Goal: Transaction & Acquisition: Obtain resource

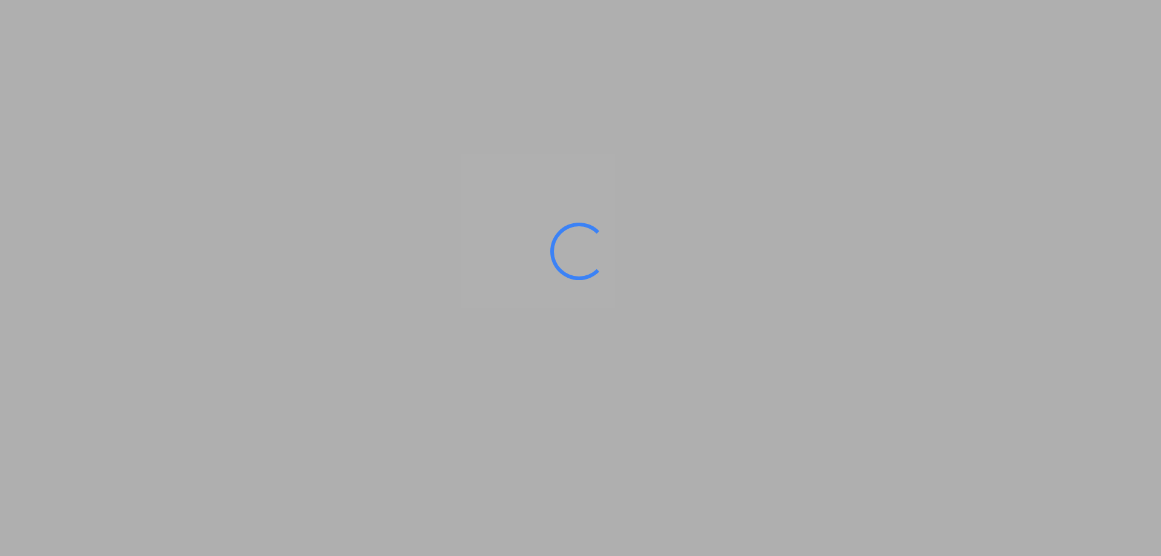
click at [219, 414] on ms-splash-screen at bounding box center [580, 278] width 1161 height 556
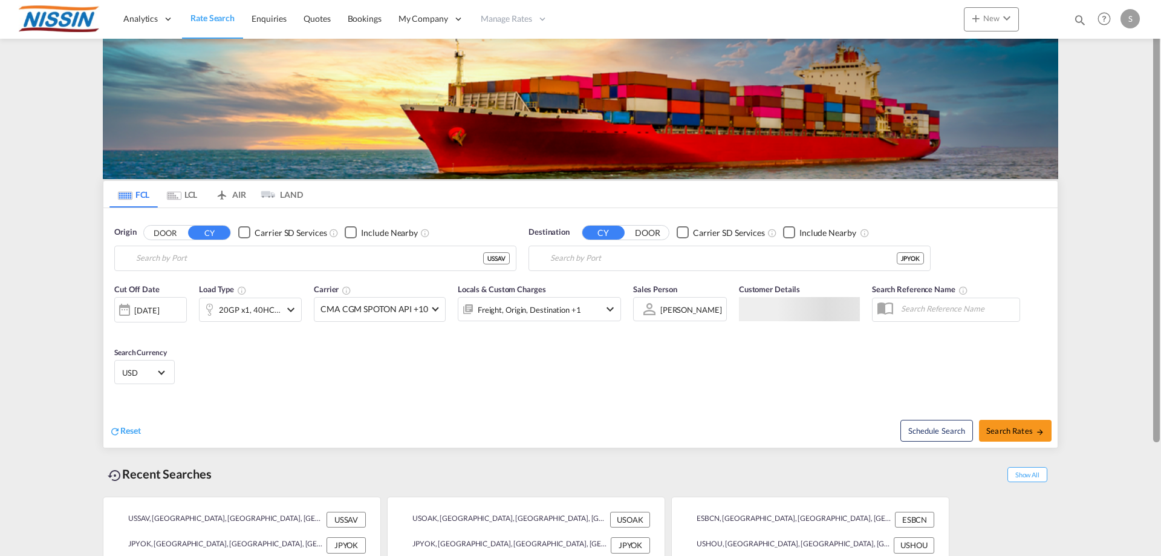
type input "[GEOGRAPHIC_DATA], [GEOGRAPHIC_DATA], USSAV"
type input "[GEOGRAPHIC_DATA], JPYOK"
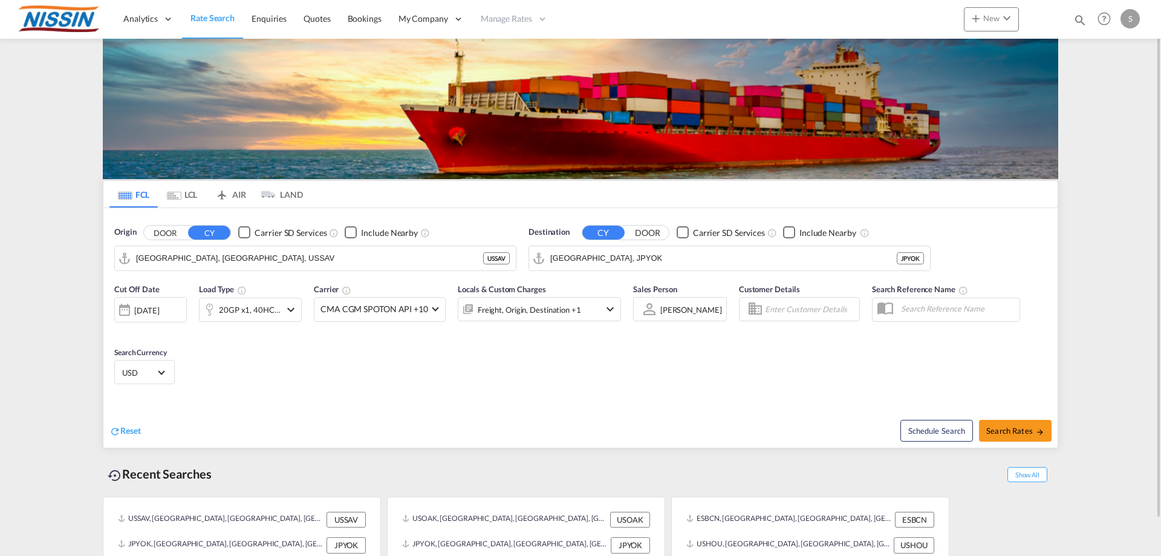
click at [241, 196] on md-tab-item "AIR" at bounding box center [230, 194] width 48 height 27
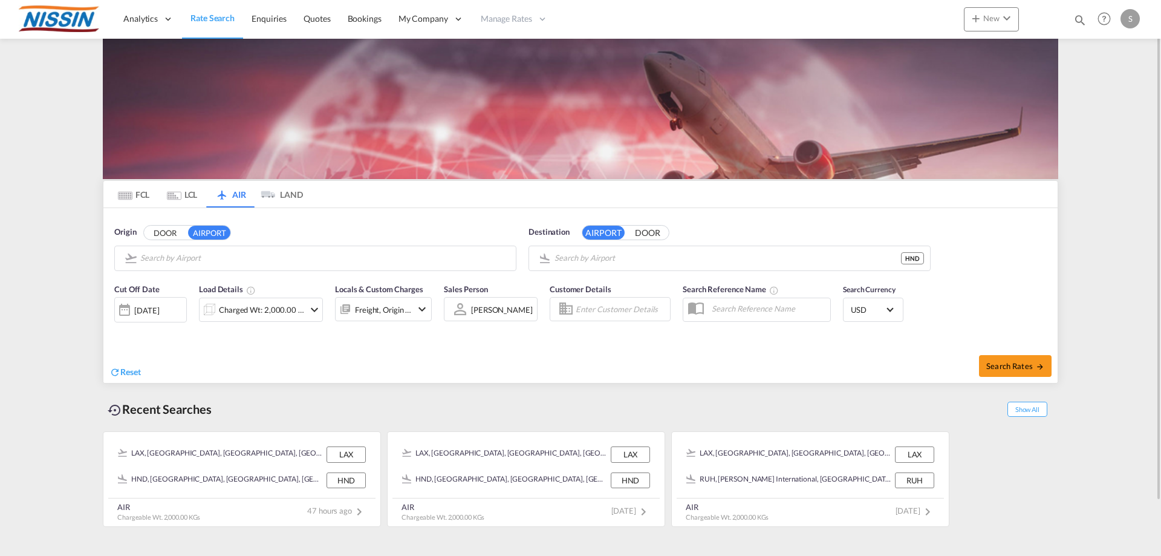
type input "Los Angeles International, [GEOGRAPHIC_DATA], [GEOGRAPHIC_DATA]"
type input "Tokyo Haneda International, [GEOGRAPHIC_DATA], HND"
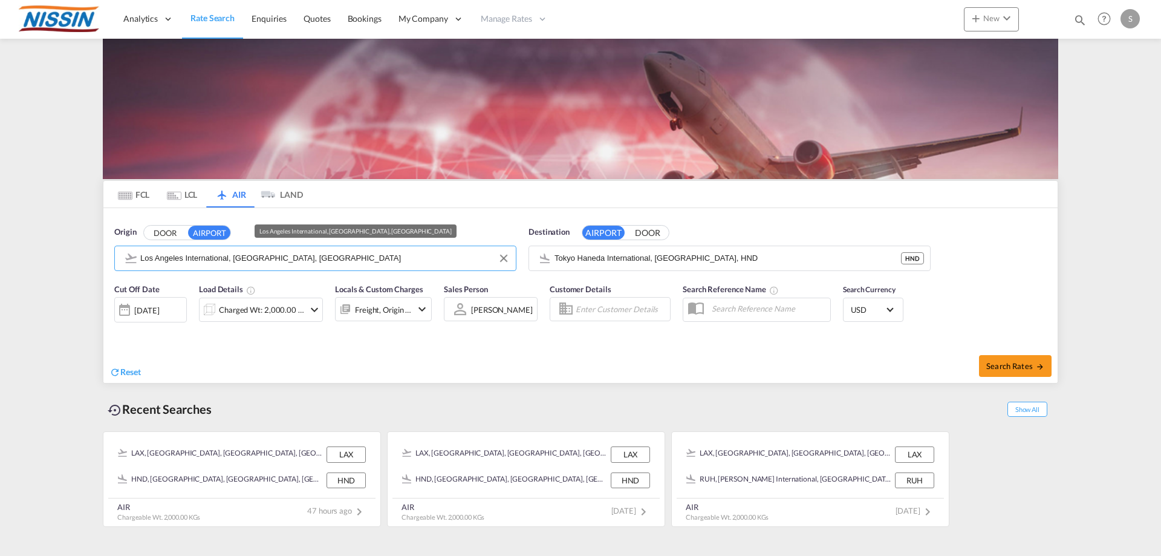
drag, startPoint x: 331, startPoint y: 263, endPoint x: 201, endPoint y: 260, distance: 129.4
click at [201, 260] on input "Los Angeles International, [GEOGRAPHIC_DATA], [GEOGRAPHIC_DATA]" at bounding box center [324, 258] width 369 height 18
click at [280, 261] on input "Los Angeles International, [GEOGRAPHIC_DATA], [GEOGRAPHIC_DATA]" at bounding box center [324, 258] width 369 height 18
drag, startPoint x: 296, startPoint y: 259, endPoint x: 182, endPoint y: 247, distance: 114.8
click at [182, 248] on md-autocomplete "Los Angeles International, [GEOGRAPHIC_DATA], [GEOGRAPHIC_DATA]" at bounding box center [324, 258] width 369 height 21
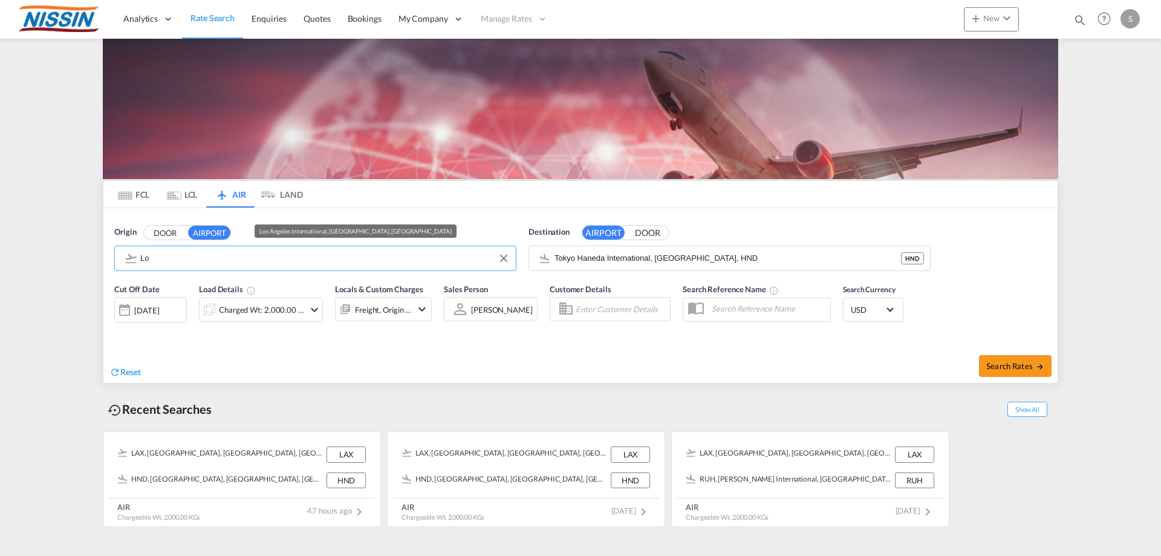
type input "L"
click at [105, 255] on body "Analytics Reports Dashboard Rate Search Enquiries Quotes Bookings" at bounding box center [580, 278] width 1161 height 556
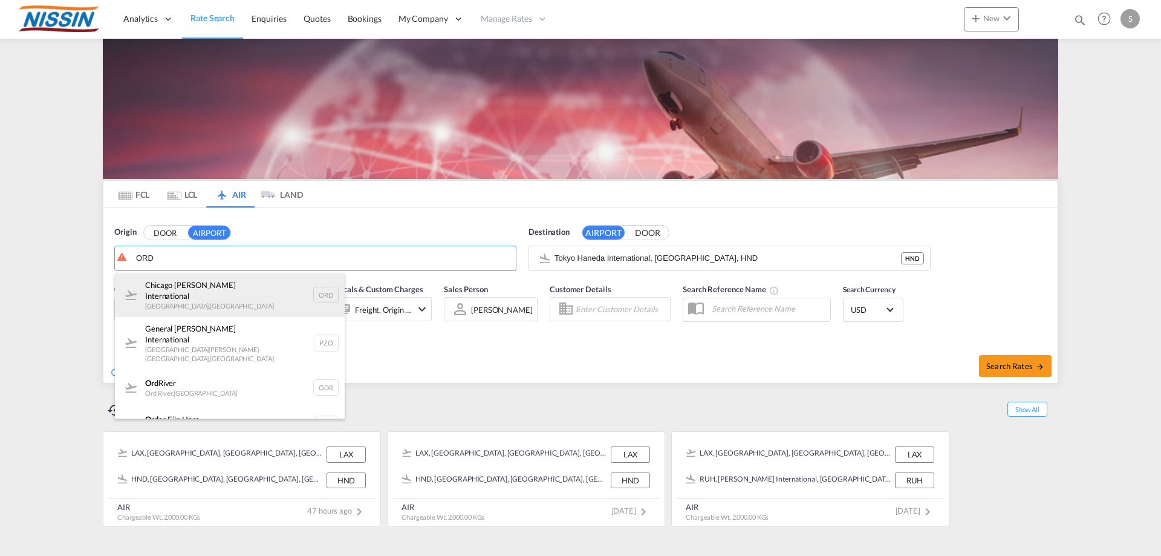
click at [257, 289] on div "Chicago [PERSON_NAME] International [GEOGRAPHIC_DATA] , [GEOGRAPHIC_DATA] ORD" at bounding box center [230, 295] width 230 height 44
type input "Chicago [PERSON_NAME] International, [GEOGRAPHIC_DATA], [GEOGRAPHIC_DATA]"
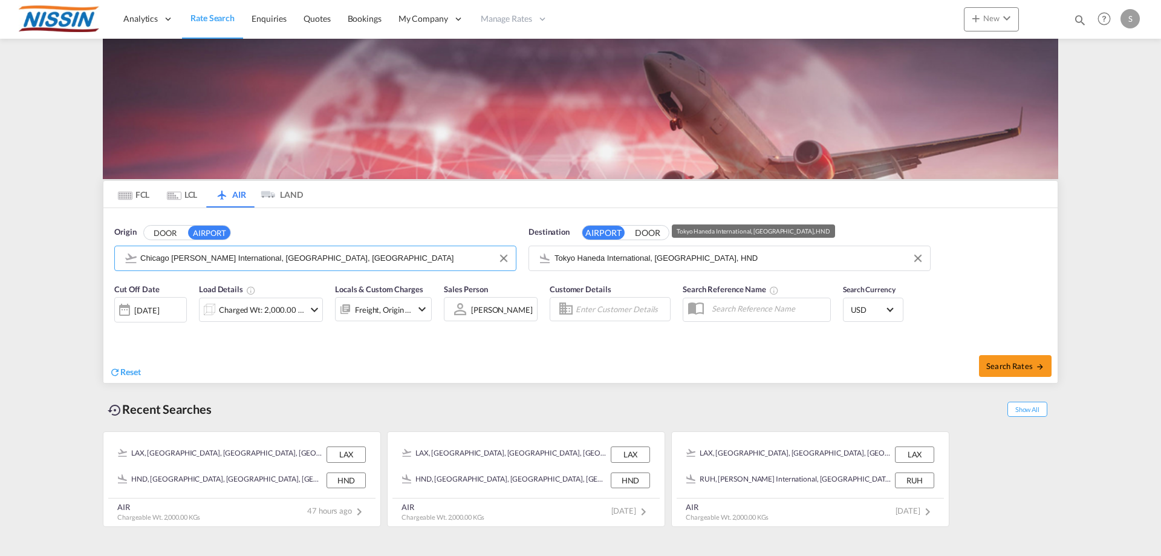
click at [674, 262] on input "Tokyo Haneda International, [GEOGRAPHIC_DATA], HND" at bounding box center [738, 258] width 369 height 18
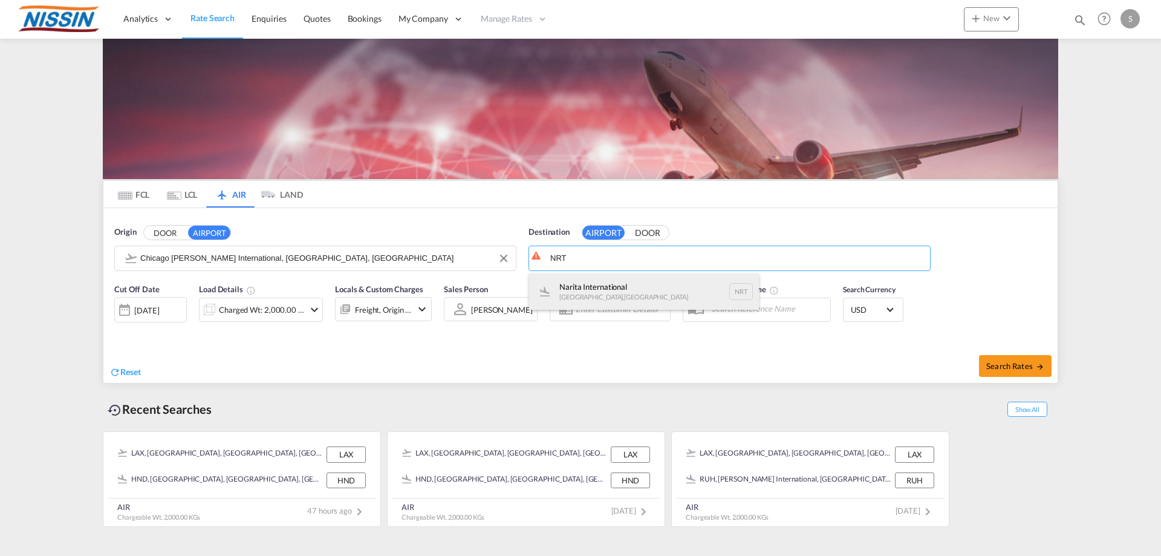
click at [626, 287] on div "Narita International [GEOGRAPHIC_DATA] , [GEOGRAPHIC_DATA] NRT" at bounding box center [644, 291] width 230 height 36
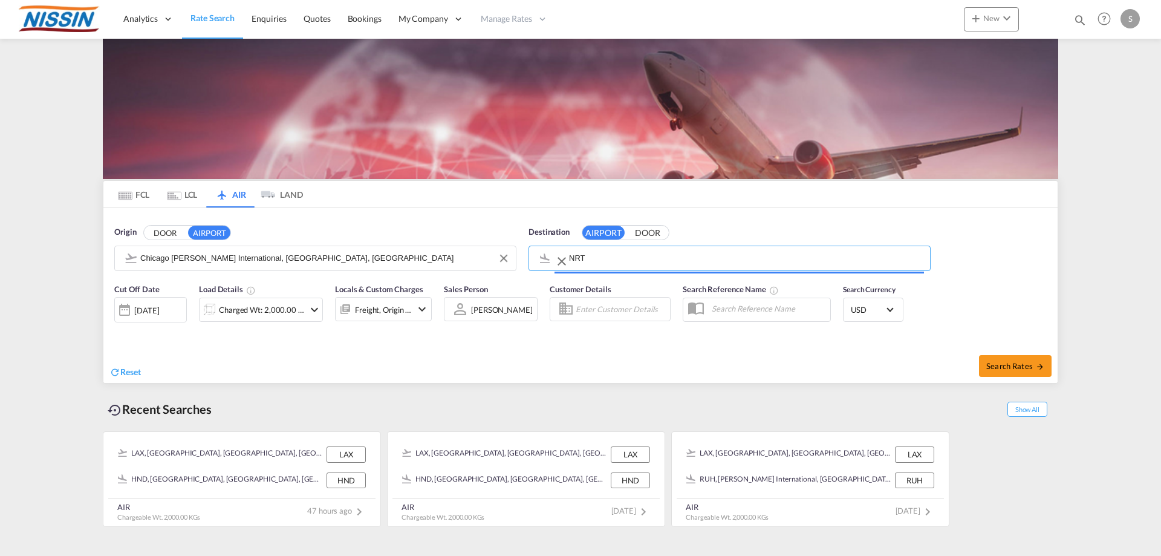
type input "Narita International, [GEOGRAPHIC_DATA], NRT"
click at [988, 363] on span "Search Rates" at bounding box center [1015, 366] width 58 height 10
type input "ORD to NRT / [DATE]"
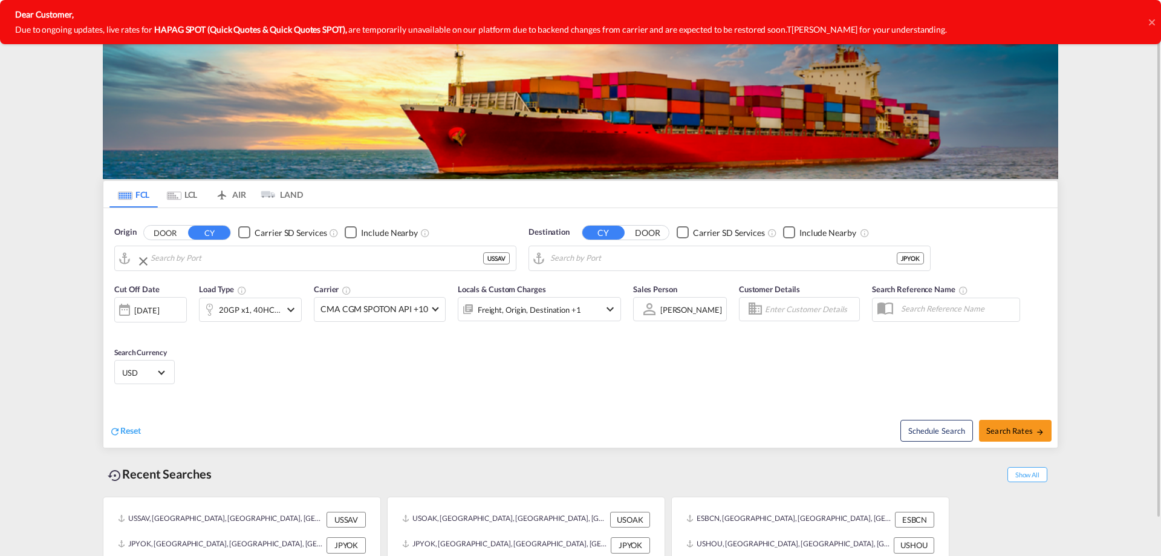
type input "[GEOGRAPHIC_DATA], [GEOGRAPHIC_DATA], USSAV"
type input "[GEOGRAPHIC_DATA], JPYOK"
click at [1010, 432] on span "Search Rates" at bounding box center [1015, 431] width 58 height 10
type input "USSAV to JPYOK / [DATE]"
